Goal: Task Accomplishment & Management: Use online tool/utility

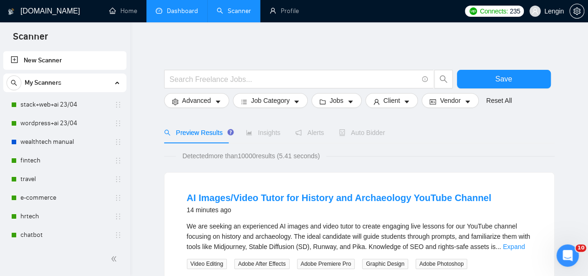
click at [175, 10] on link "Dashboard" at bounding box center [177, 11] width 42 height 8
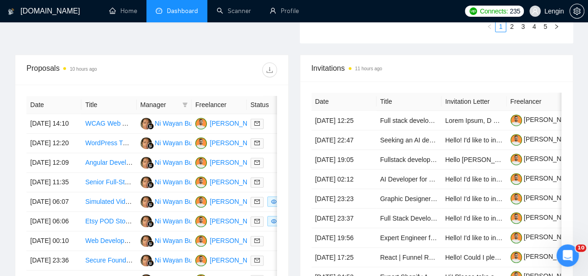
scroll to position [342, 0]
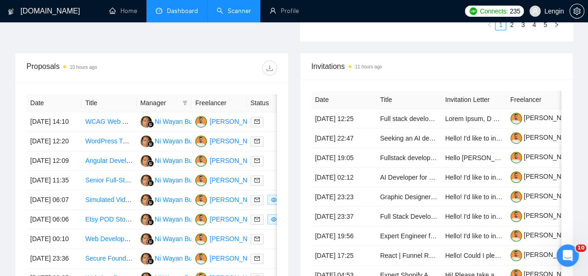
click at [231, 12] on link "Scanner" at bounding box center [234, 11] width 34 height 8
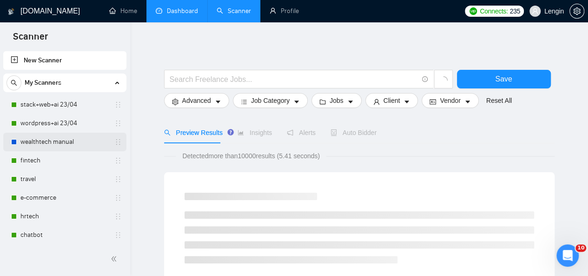
scroll to position [36, 0]
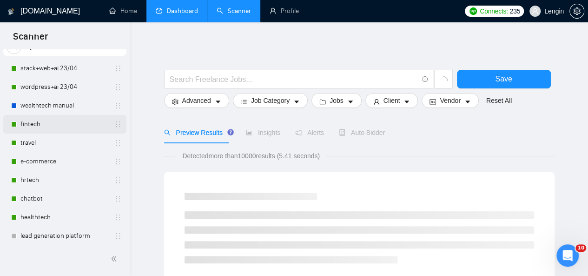
click at [50, 121] on link "fintech" at bounding box center [64, 124] width 88 height 19
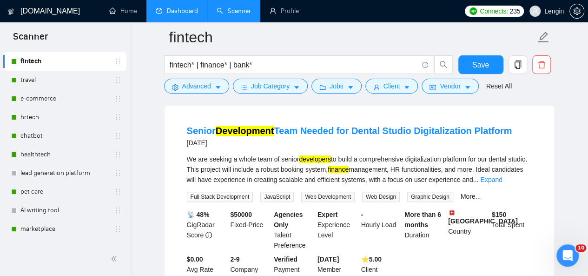
scroll to position [90, 0]
click at [502, 181] on link "Expand" at bounding box center [491, 178] width 22 height 7
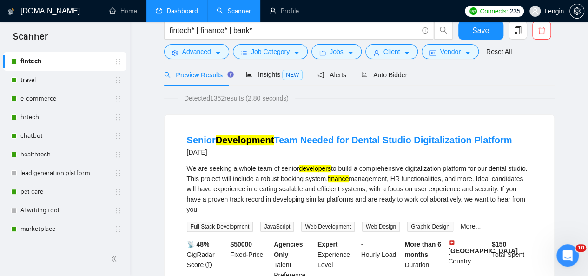
scroll to position [0, 0]
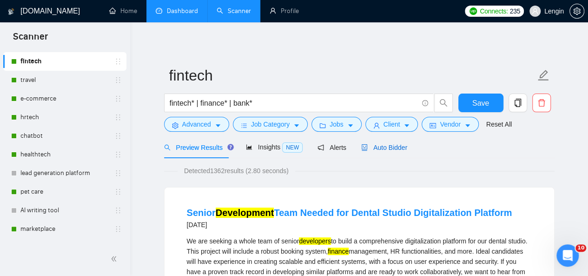
click at [386, 144] on span "Auto Bidder" at bounding box center [384, 147] width 46 height 7
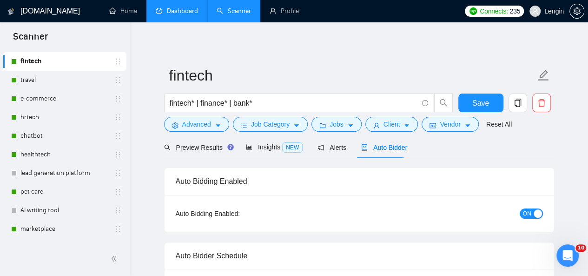
radio input "false"
radio input "true"
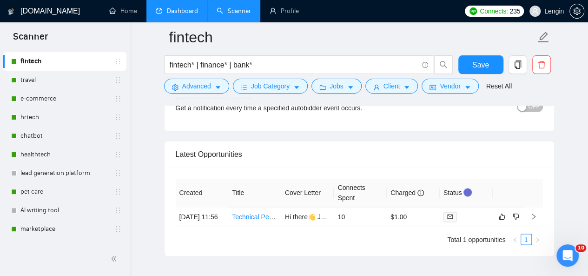
scroll to position [2439, 0]
click at [275, 223] on td "Technical Performance Audit & Website Optimisation" at bounding box center [254, 215] width 53 height 19
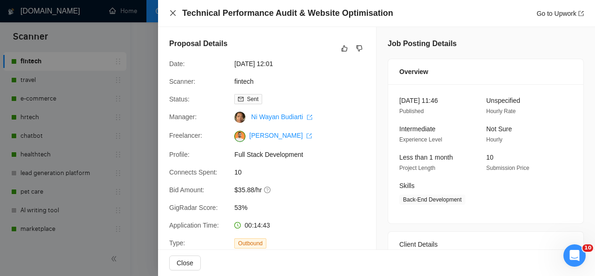
click at [176, 14] on icon "close" at bounding box center [172, 12] width 7 height 7
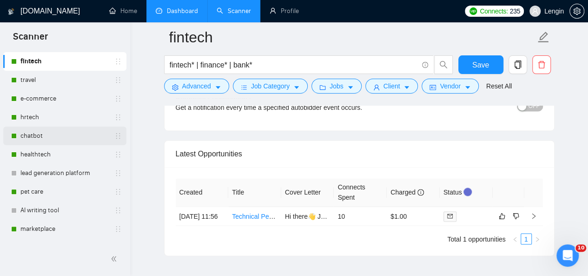
scroll to position [28, 0]
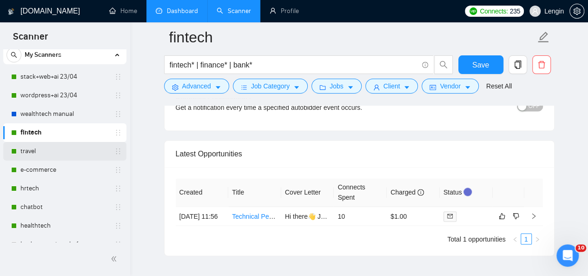
click at [53, 150] on link "travel" at bounding box center [64, 151] width 88 height 19
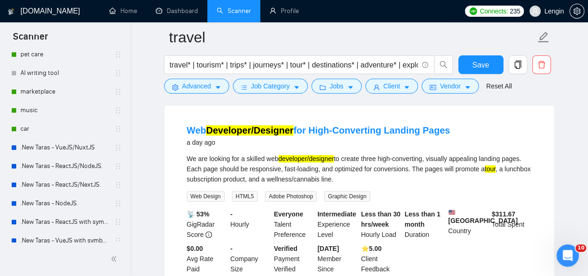
scroll to position [251, 0]
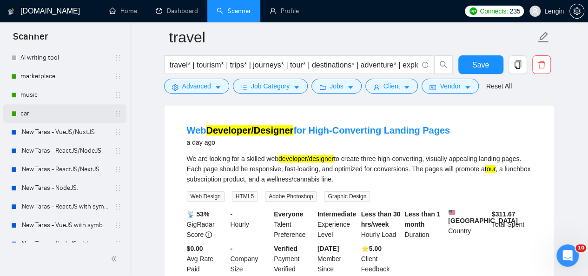
click at [53, 113] on link "car" at bounding box center [64, 113] width 88 height 19
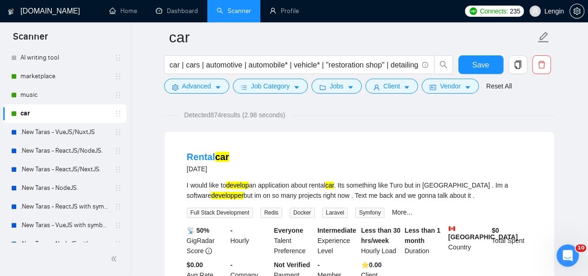
scroll to position [179, 0]
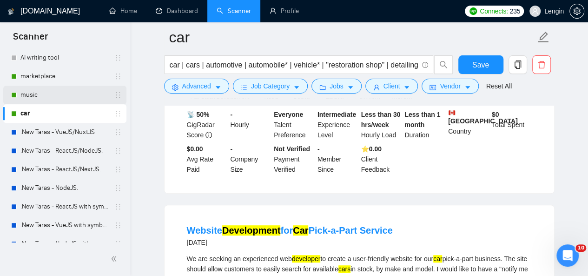
click at [51, 93] on link "music" at bounding box center [64, 95] width 88 height 19
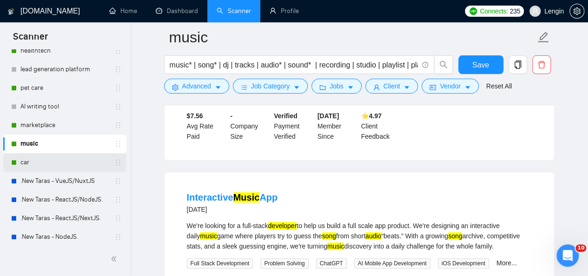
scroll to position [201, 0]
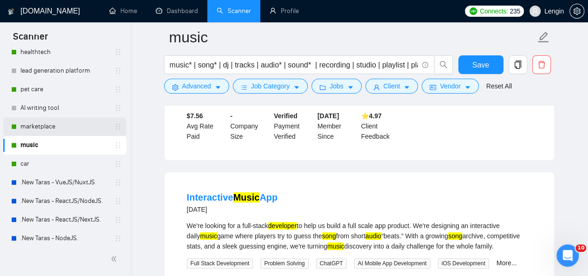
click at [79, 121] on link "marketplace" at bounding box center [64, 126] width 88 height 19
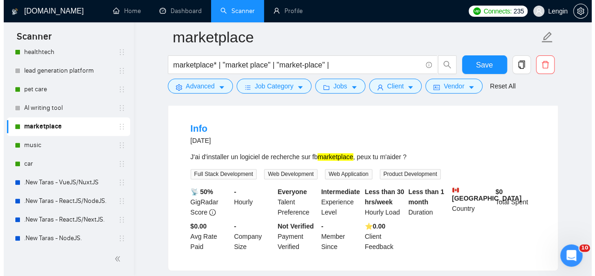
scroll to position [503, 0]
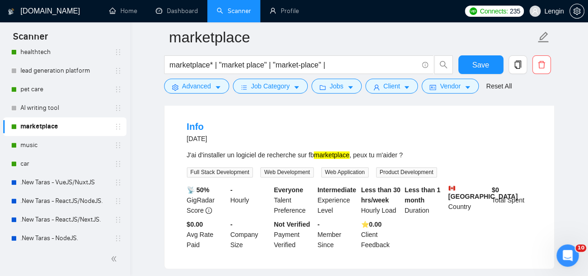
click at [290, 150] on div "J'ai d'installer un logiciel de recherche sur fb marketplace , peux tu m'aider ?" at bounding box center [359, 155] width 345 height 10
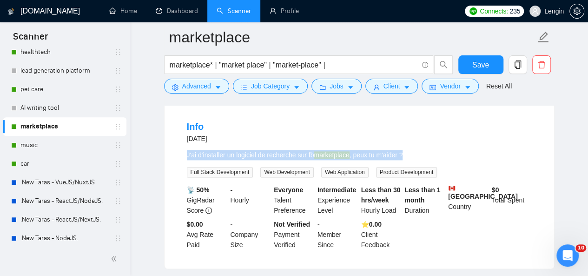
drag, startPoint x: 184, startPoint y: 149, endPoint x: 411, endPoint y: 151, distance: 226.9
click at [411, 151] on li "Info [DATE] J'ai d'installer un logiciel de recherche sur fb marketplace , peux…" at bounding box center [359, 184] width 367 height 145
copy div "J'ai d'installer un logiciel de recherche sur fb marketplace , peux tu m'aider ?"
click at [217, 88] on icon "caret-down" at bounding box center [218, 87] width 5 height 3
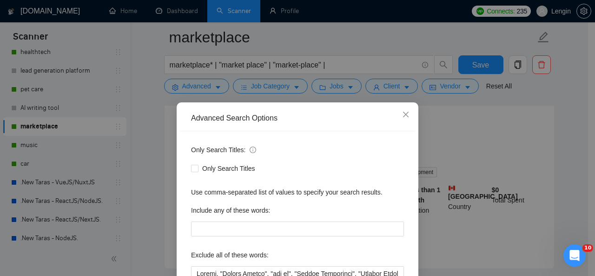
scroll to position [71, 0]
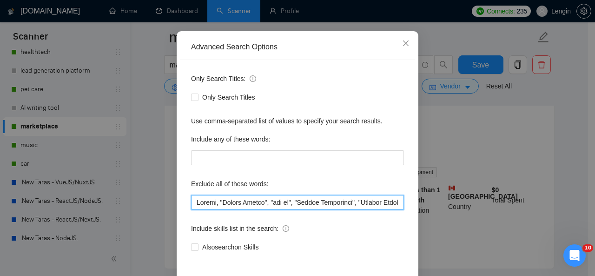
click at [192, 204] on input "text" at bounding box center [297, 202] width 213 height 15
paste input "d'installer"
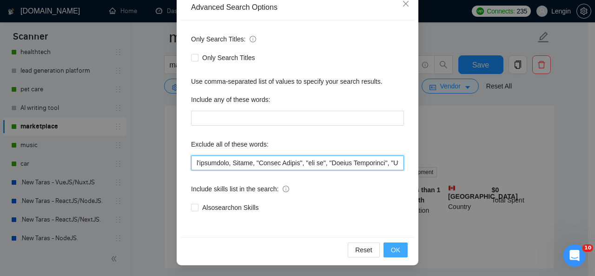
type input "l'ipsumdolo, Sitame, "Consec Adipis", "eli se", "Doeius Temporinci", "Utlabor E…"
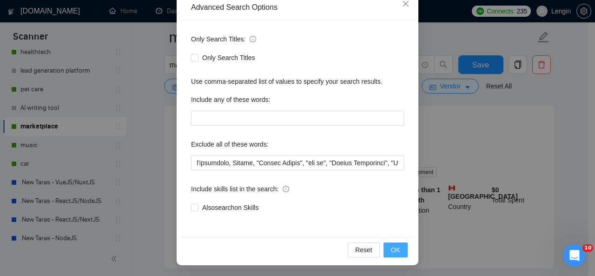
click at [396, 247] on span "OK" at bounding box center [395, 250] width 9 height 10
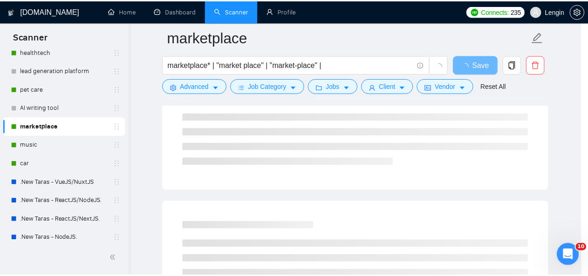
scroll to position [64, 0]
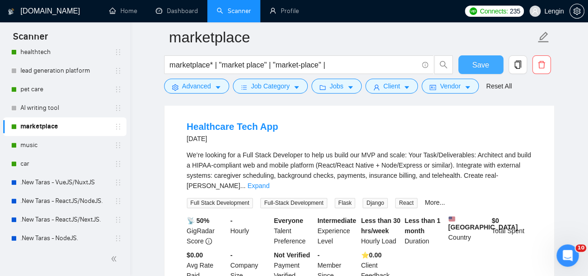
click at [496, 68] on button "Save" at bounding box center [480, 64] width 45 height 19
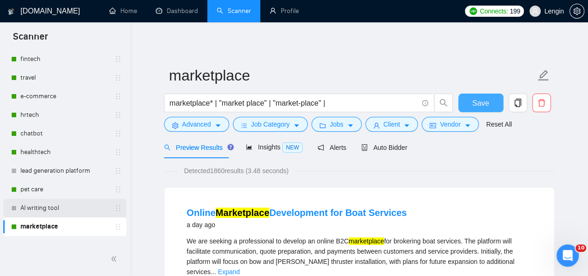
scroll to position [61, 0]
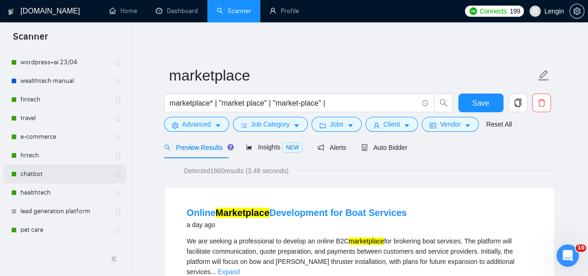
click at [40, 166] on link "chatbot" at bounding box center [64, 174] width 88 height 19
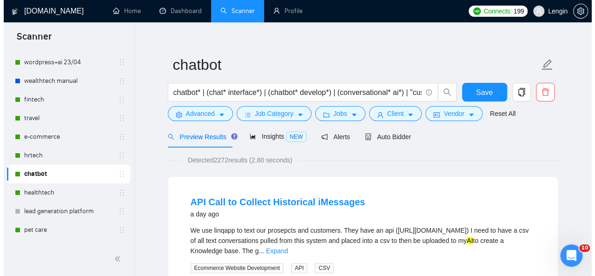
scroll to position [10, 0]
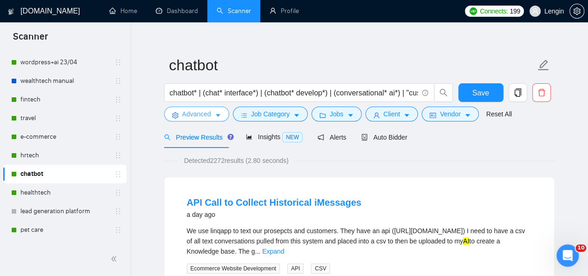
click at [211, 116] on button "Advanced" at bounding box center [196, 113] width 65 height 15
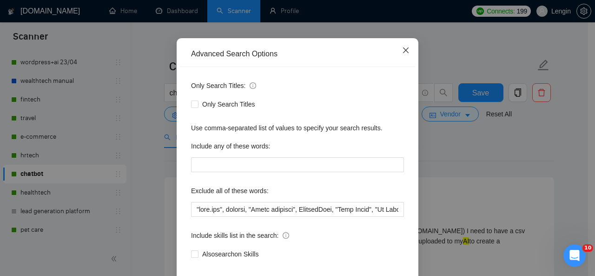
click at [402, 54] on icon "close" at bounding box center [405, 49] width 7 height 7
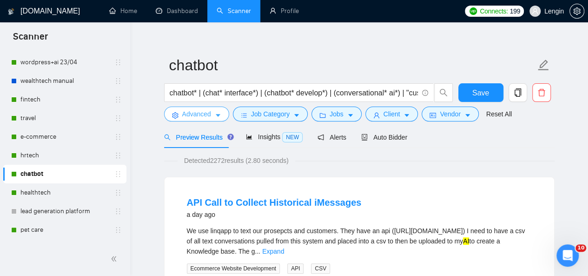
click at [195, 112] on span "Advanced" at bounding box center [196, 114] width 29 height 10
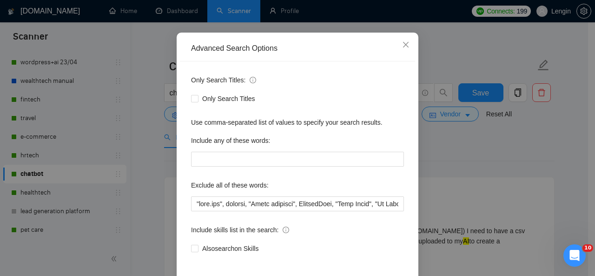
scroll to position [74, 0]
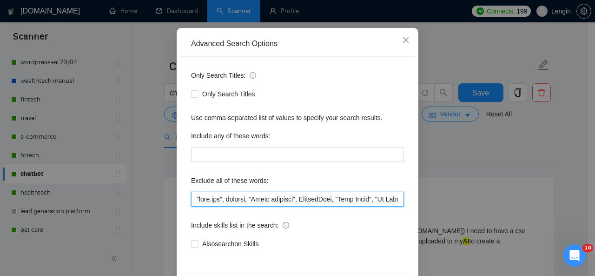
click at [191, 197] on input "text" at bounding box center [297, 199] width 213 height 15
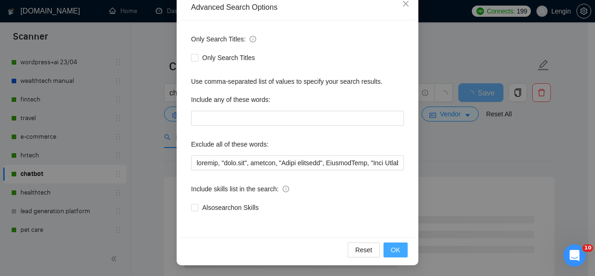
click at [391, 253] on span "OK" at bounding box center [395, 250] width 9 height 10
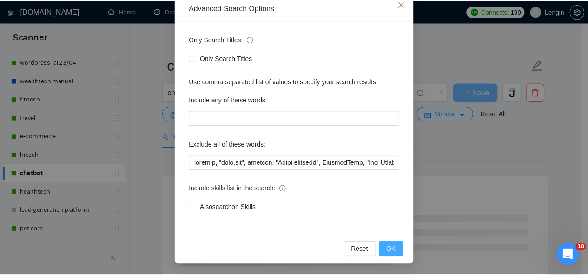
scroll to position [64, 0]
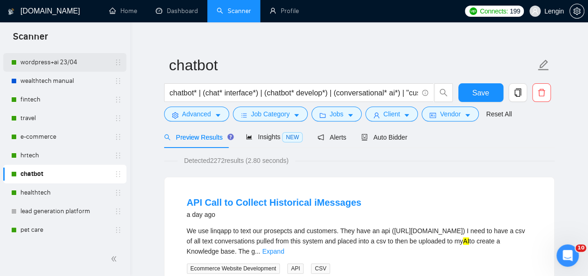
click at [74, 58] on link "wordpress+ai 23/04" at bounding box center [64, 62] width 88 height 19
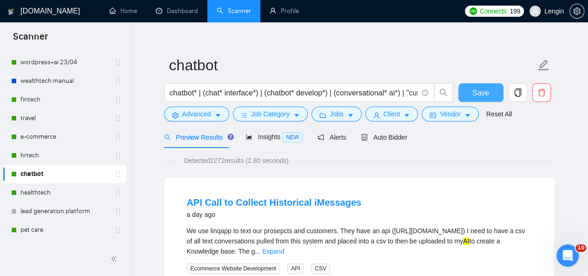
click at [489, 87] on button "Save" at bounding box center [480, 92] width 45 height 19
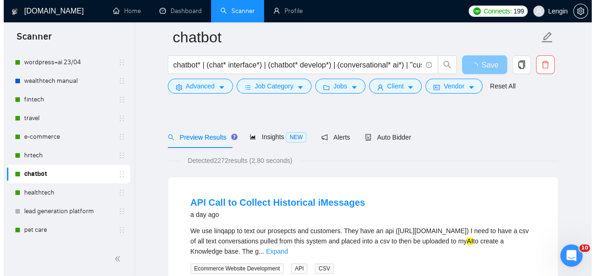
scroll to position [84, 0]
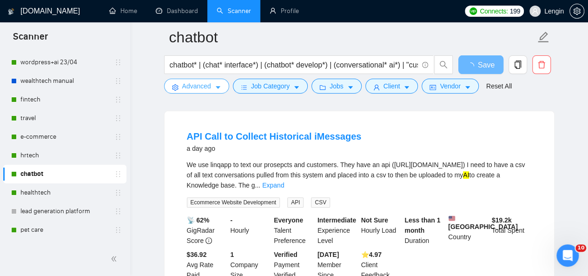
click at [200, 92] on button "Advanced" at bounding box center [196, 86] width 65 height 15
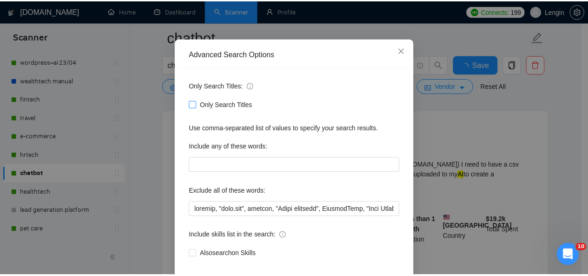
scroll to position [57, 0]
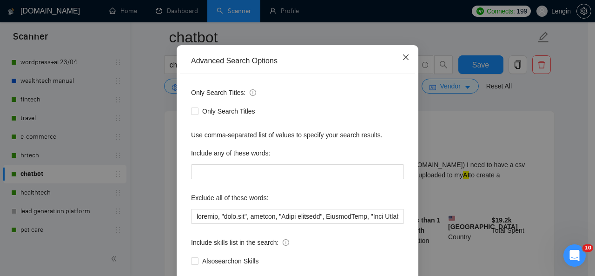
click at [402, 61] on span "Close" at bounding box center [405, 57] width 25 height 25
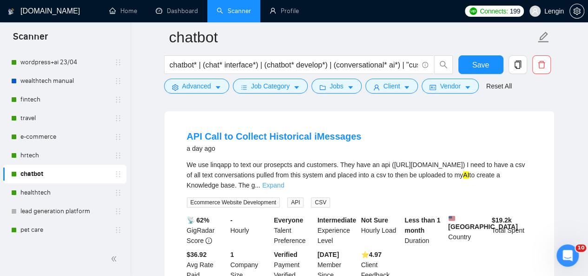
click at [284, 181] on link "Expand" at bounding box center [273, 184] width 22 height 7
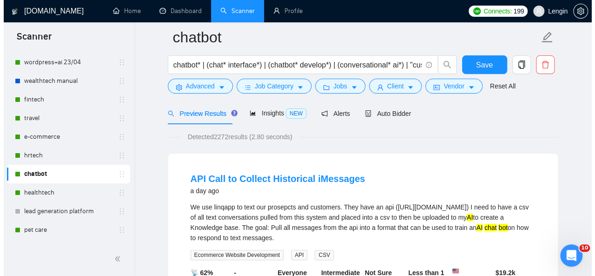
scroll to position [39, 0]
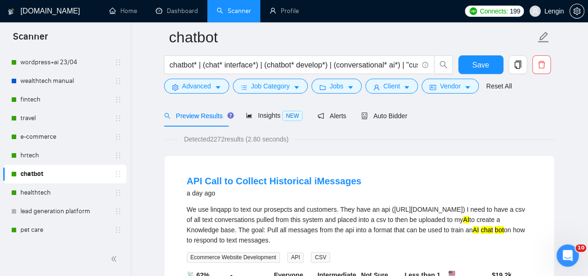
click at [200, 78] on div "chatbot* | (chat* interface*) | (chatbot* develop*) | (conversational* ai*) | "…" at bounding box center [308, 66] width 293 height 23
click at [201, 81] on span "Advanced" at bounding box center [196, 86] width 29 height 10
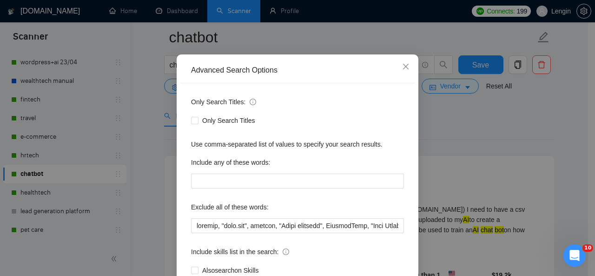
scroll to position [51, 0]
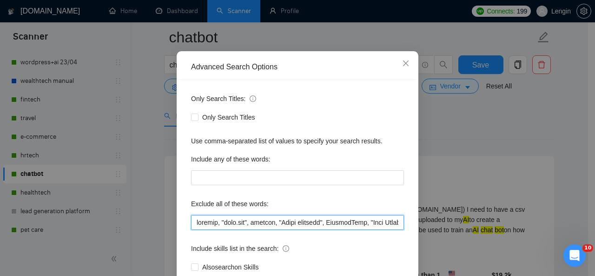
click at [197, 219] on input "text" at bounding box center [297, 222] width 213 height 15
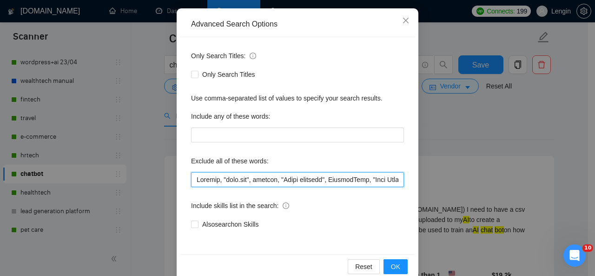
scroll to position [95, 0]
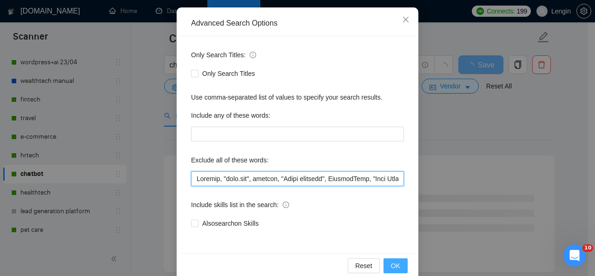
type input "Loremip, "dolo.sit", ametcon, "Adipi elitsedd", EiusmodTemp, "Inci Utlab", "Et …"
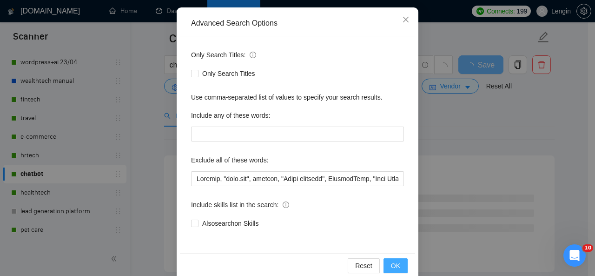
click at [403, 266] on button "OK" at bounding box center [396, 265] width 24 height 15
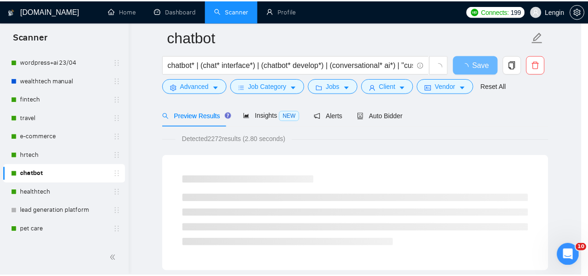
scroll to position [64, 0]
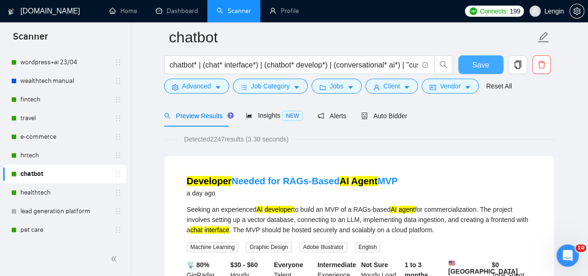
click at [470, 59] on button "Save" at bounding box center [480, 64] width 45 height 19
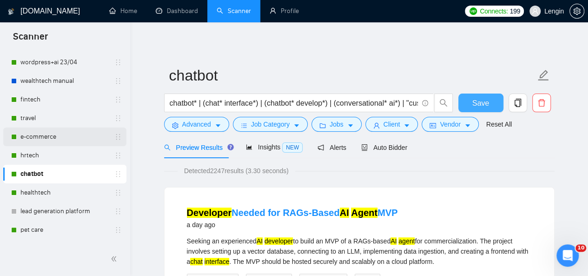
scroll to position [0, 0]
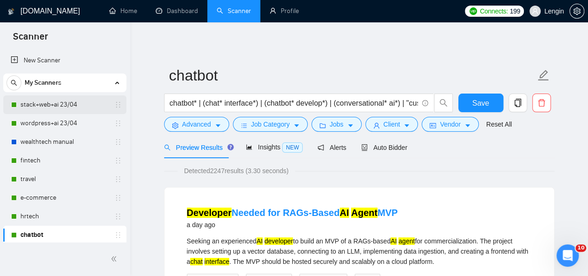
click at [64, 111] on link "stack+web+ai 23/04" at bounding box center [64, 104] width 88 height 19
